Goal: Task Accomplishment & Management: Use online tool/utility

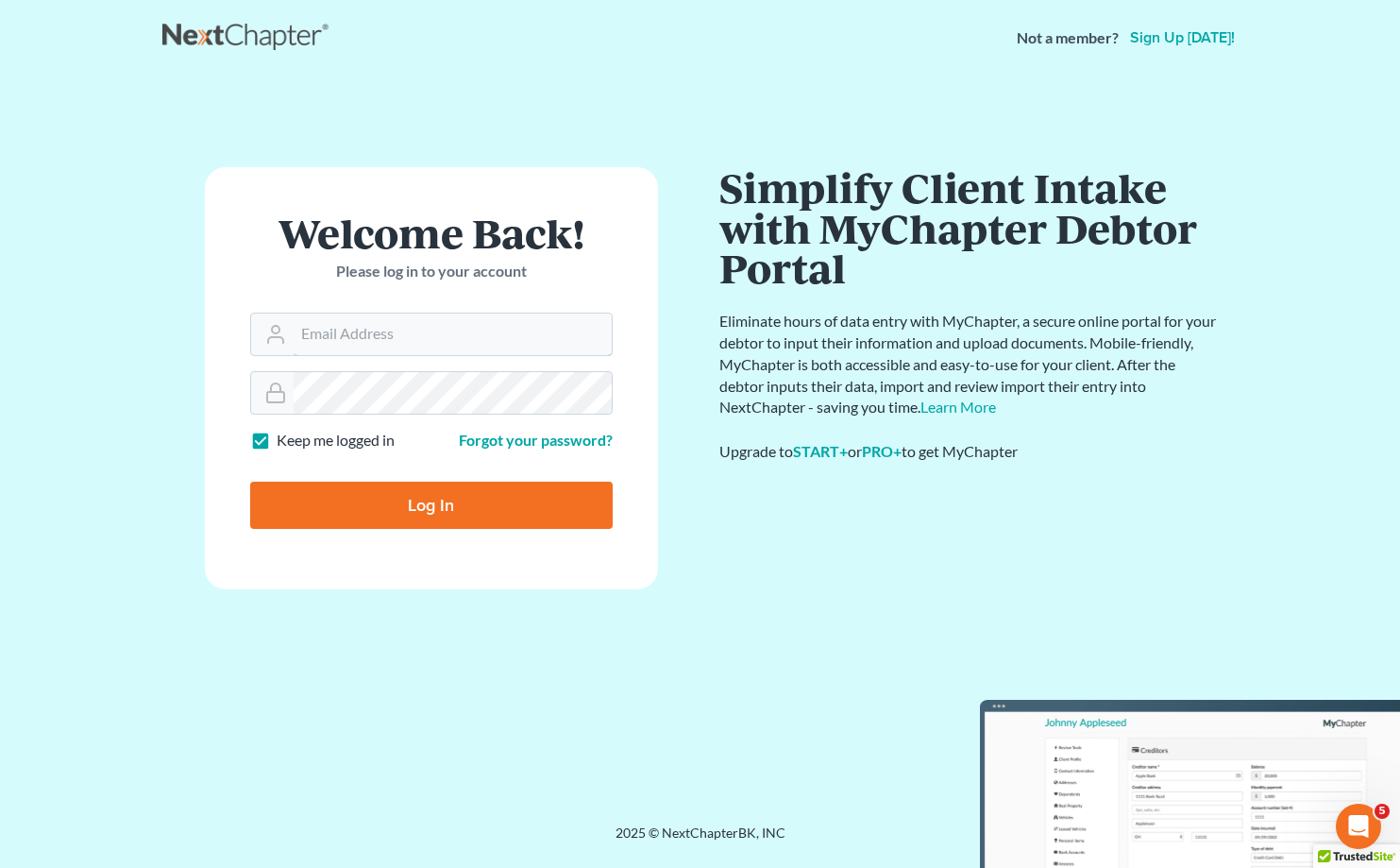
type input "[EMAIL_ADDRESS][DOMAIN_NAME]"
click at [430, 504] on input "Log In" at bounding box center [431, 505] width 363 height 47
type input "Thinking..."
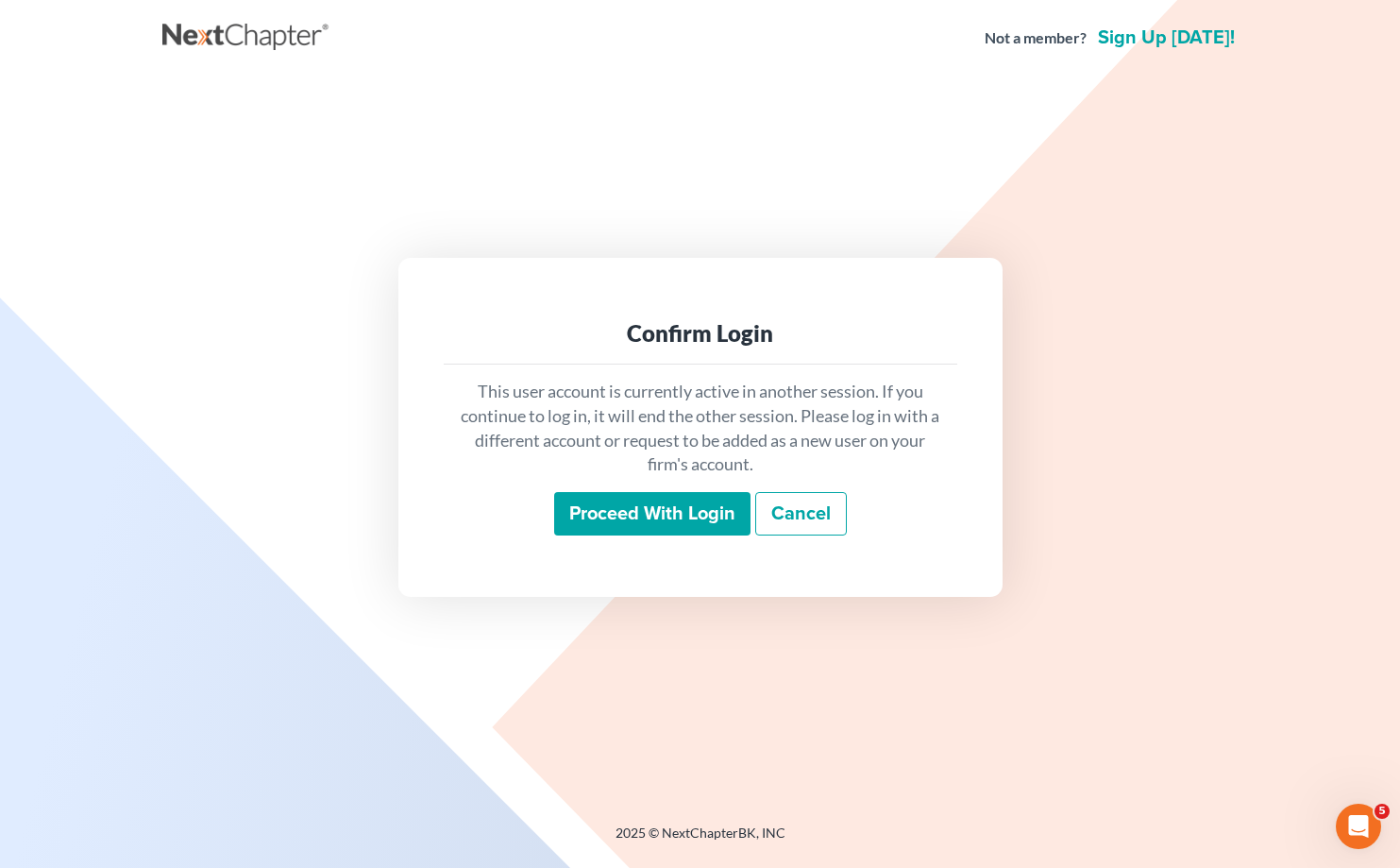
click at [729, 511] on input "Proceed with login" at bounding box center [653, 513] width 196 height 43
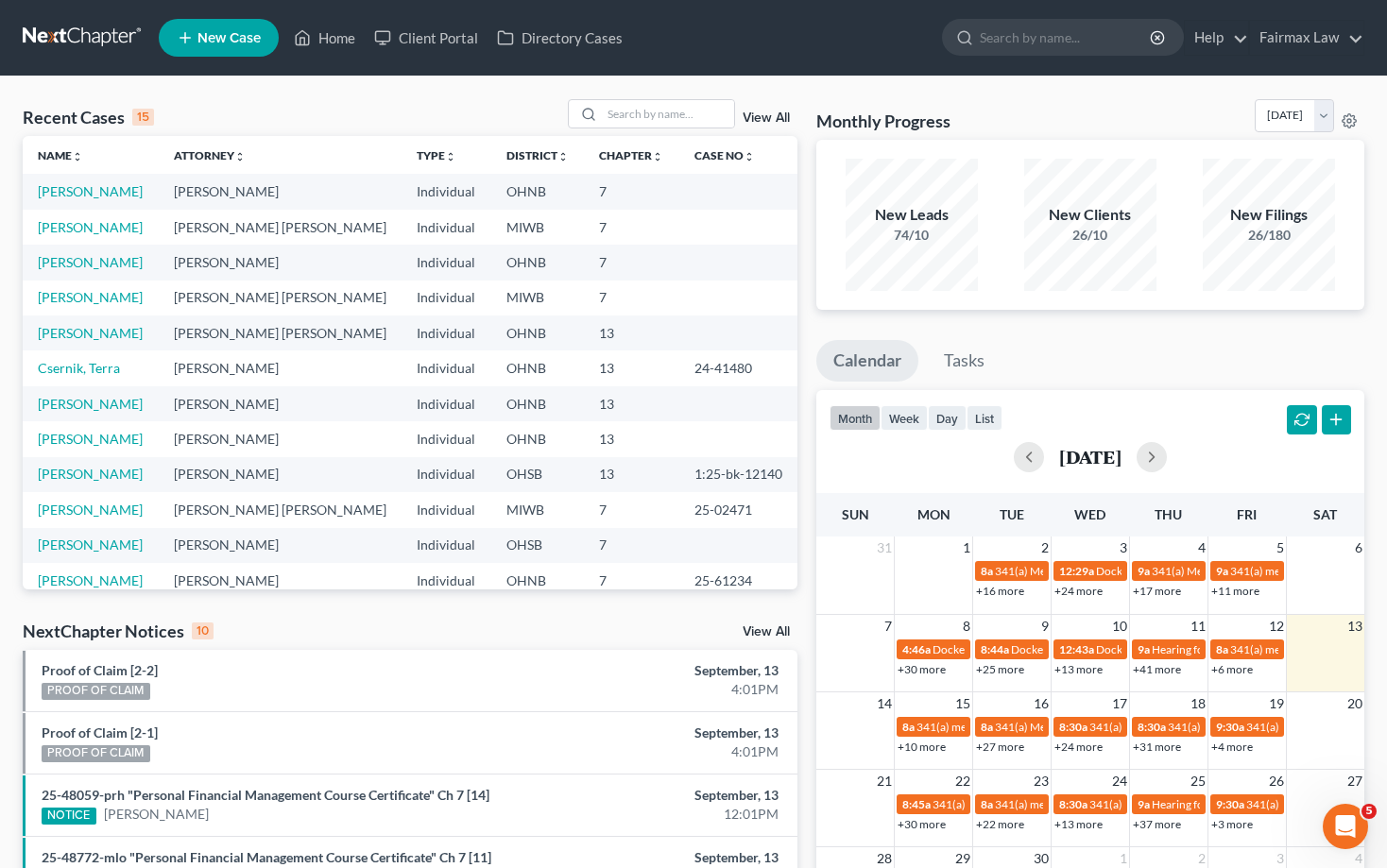
click at [1127, 344] on ul "Calendar Tasks" at bounding box center [1090, 365] width 548 height 50
